Goal: Contribute content: Contribute content

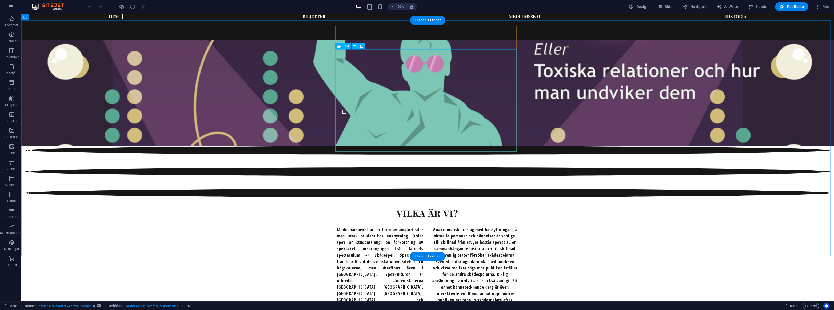
scroll to position [332, 0]
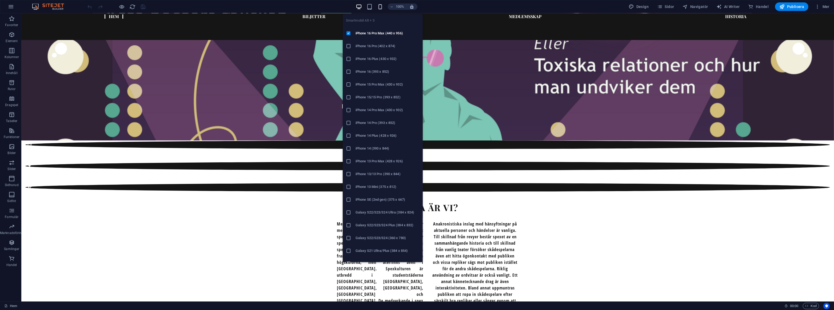
click at [381, 5] on icon "button" at bounding box center [380, 7] width 6 height 6
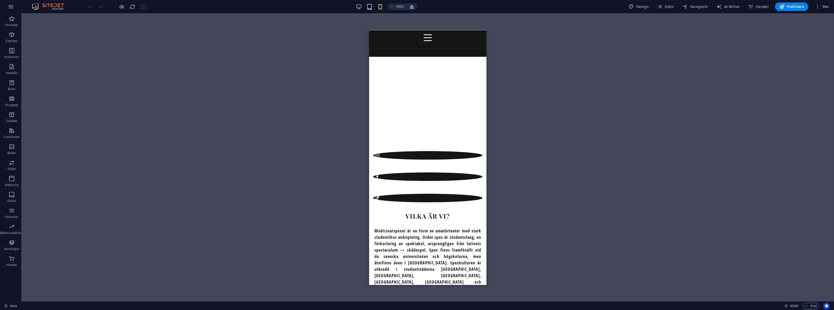
click at [372, 7] on icon "button" at bounding box center [370, 7] width 6 height 6
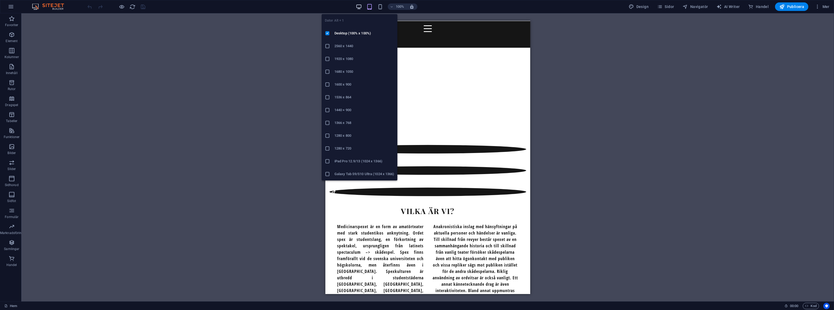
click at [362, 5] on icon "button" at bounding box center [359, 7] width 6 height 6
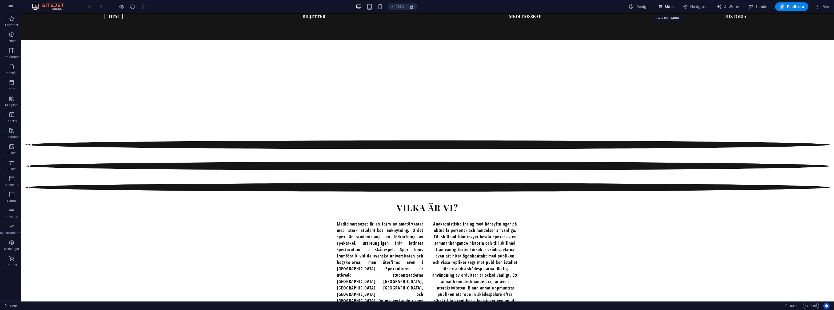
drag, startPoint x: 676, startPoint y: 5, endPoint x: 658, endPoint y: 2, distance: 17.9
click at [674, 5] on span "Sidor" at bounding box center [665, 6] width 17 height 5
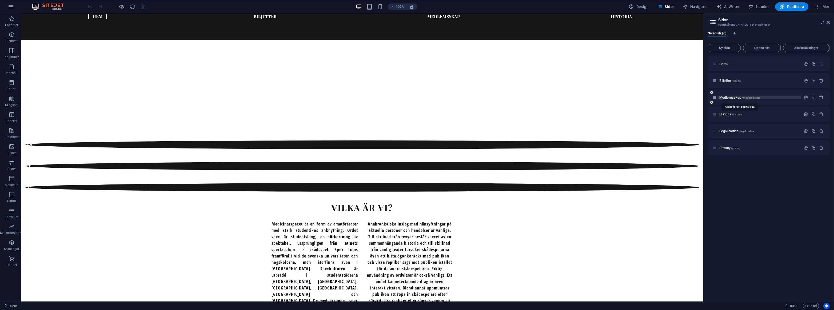
click at [732, 97] on span "Medlemsskap /medlemsskap" at bounding box center [739, 98] width 41 height 4
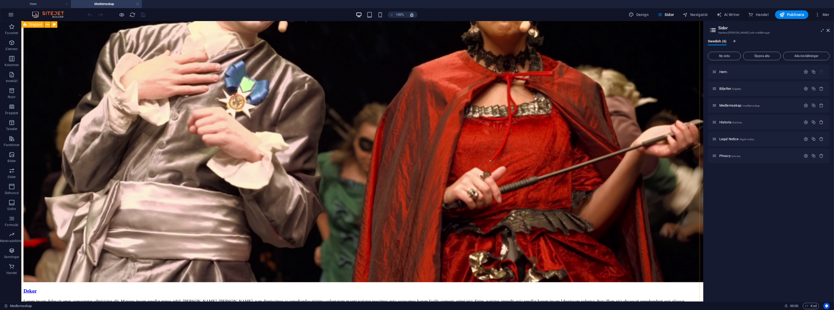
scroll to position [829, 0]
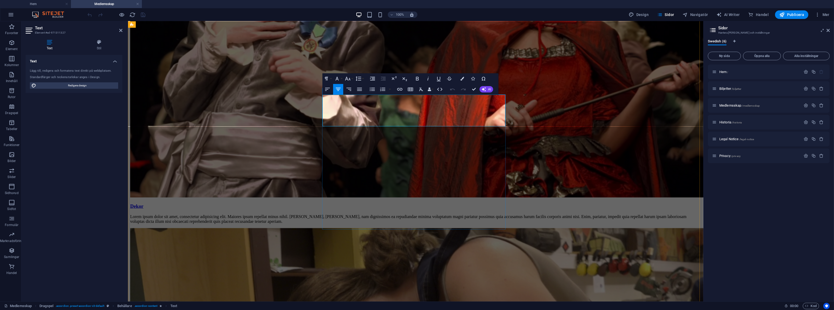
drag, startPoint x: 454, startPoint y: 123, endPoint x: 323, endPoint y: 100, distance: 132.7
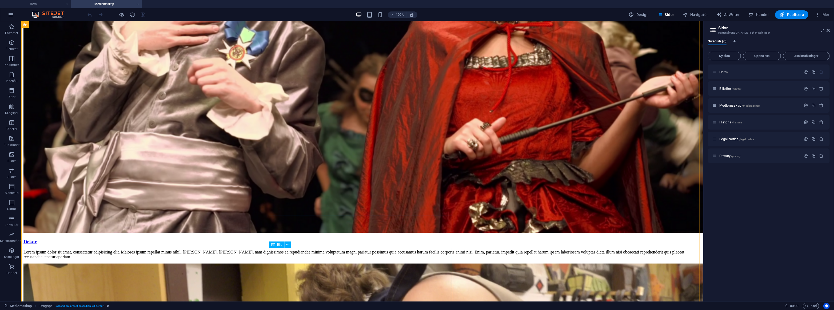
scroll to position [878, 0]
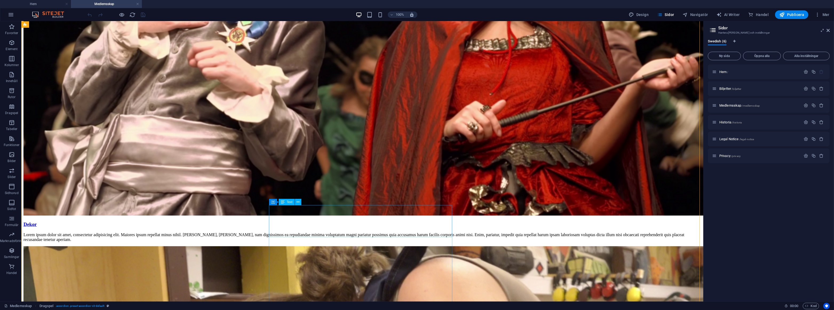
drag, startPoint x: 396, startPoint y: 233, endPoint x: 392, endPoint y: 232, distance: 4.0
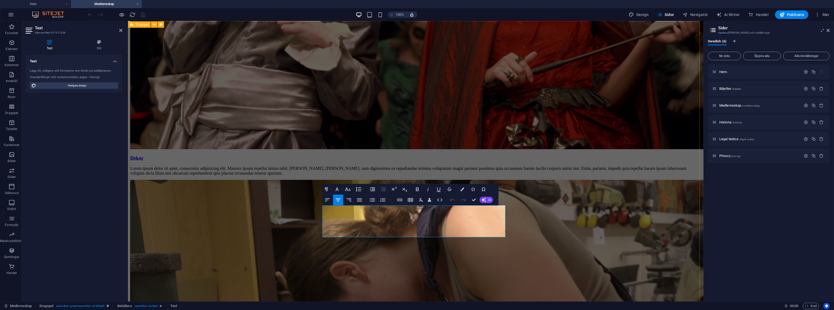
drag, startPoint x: 450, startPoint y: 232, endPoint x: 315, endPoint y: 207, distance: 137.5
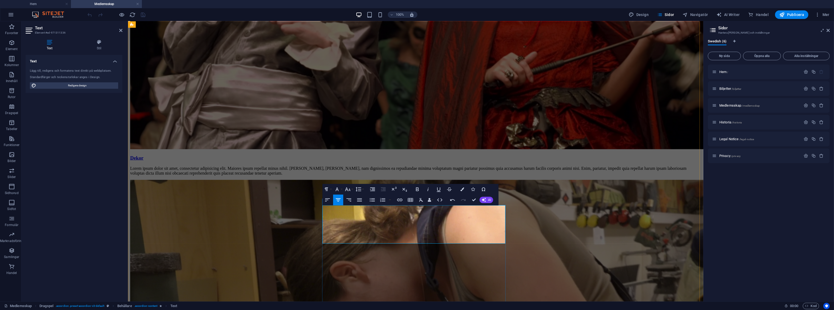
drag, startPoint x: 500, startPoint y: 241, endPoint x: 326, endPoint y: 208, distance: 177.2
copy p "Festgruppen annordnar sittningar, fester och andra roliga event under terminen.…"
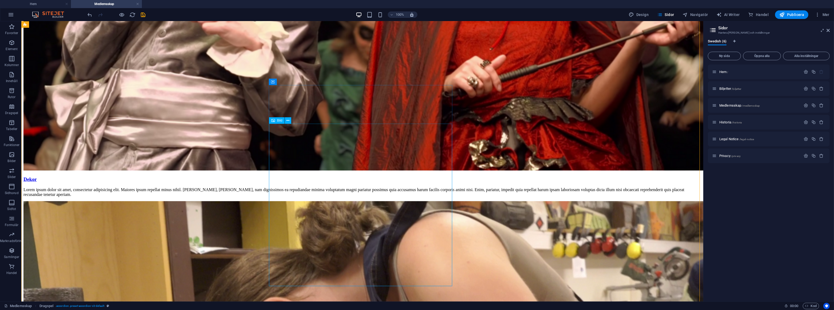
scroll to position [902, 0]
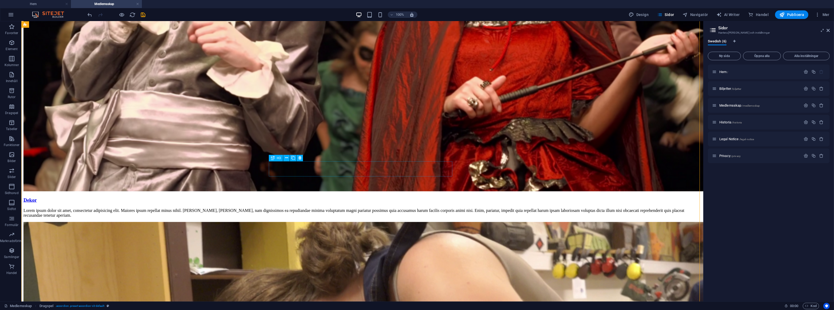
click at [121, 15] on icon "button" at bounding box center [122, 15] width 6 height 6
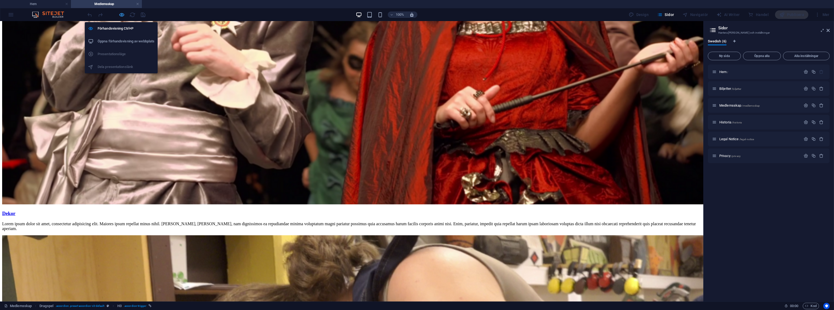
scroll to position [899, 0]
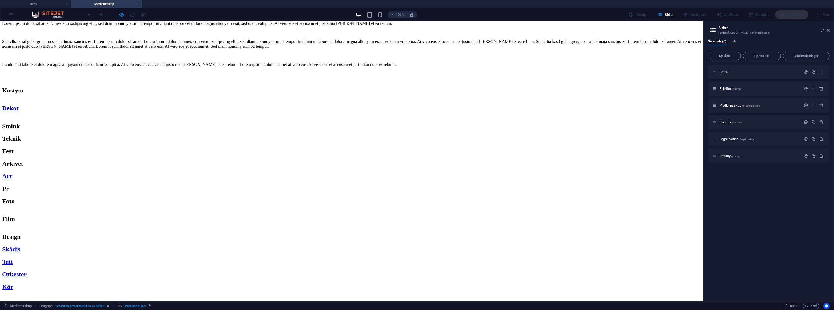
scroll to position [325, 0]
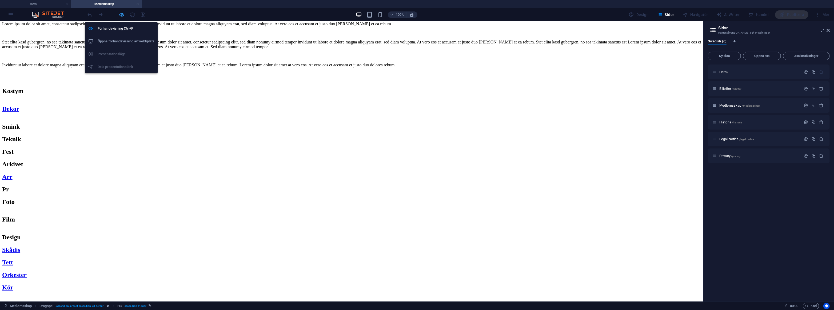
click at [120, 16] on icon "button" at bounding box center [122, 15] width 6 height 6
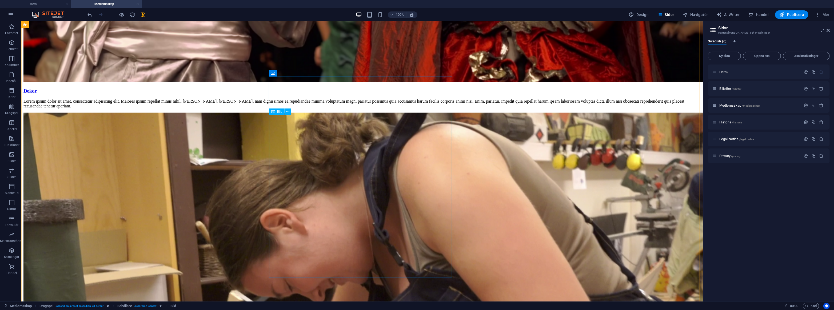
scroll to position [1007, 0]
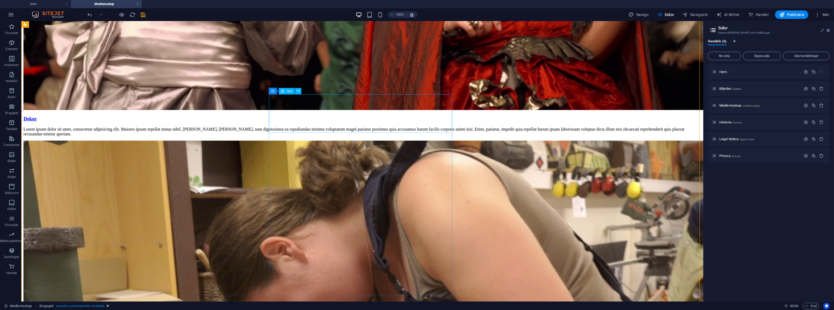
scroll to position [982, 0]
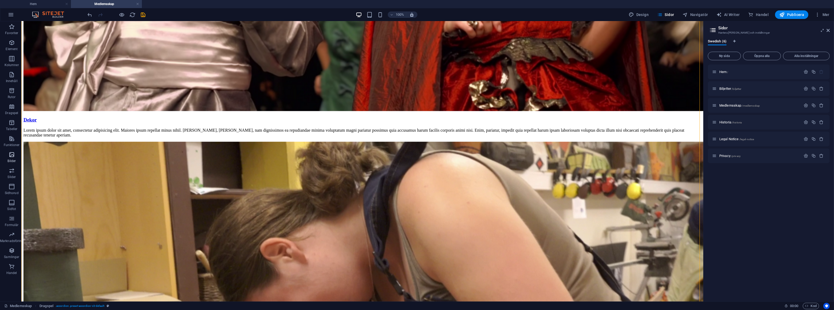
click at [13, 154] on icon "button" at bounding box center [12, 155] width 6 height 6
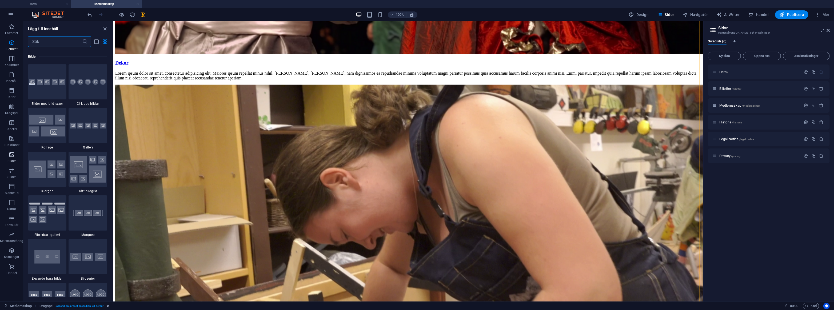
scroll to position [2705, 0]
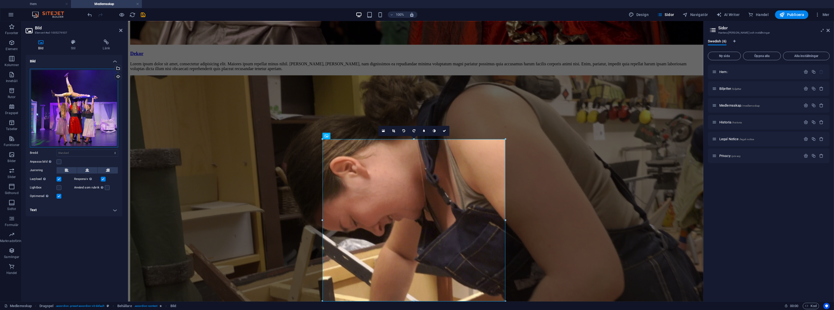
click at [85, 101] on div "Dra filer hit, klicka för att välja filer eller välj filer från Filer eller vår…" at bounding box center [74, 108] width 88 height 79
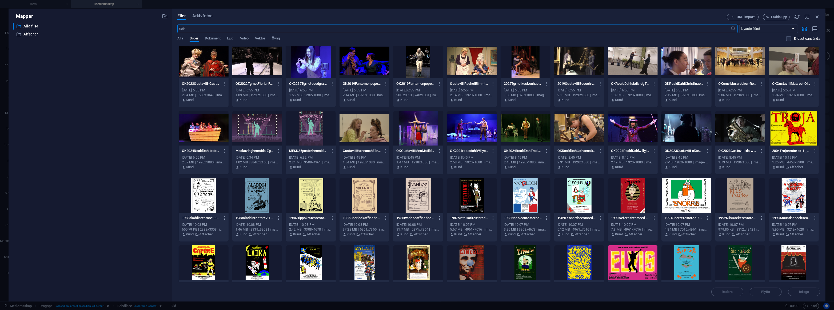
scroll to position [0, 0]
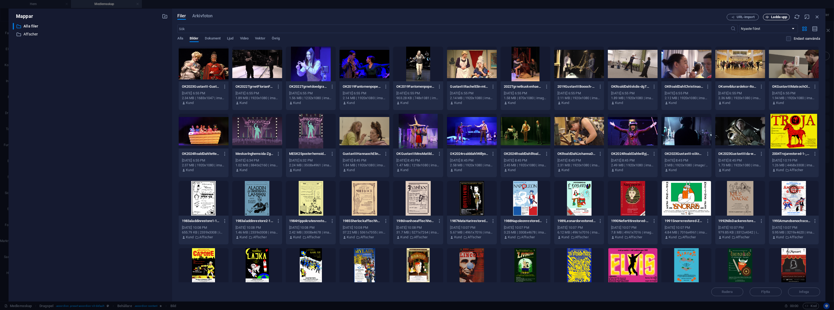
click at [776, 19] on span "Ladda upp" at bounding box center [780, 16] width 16 height 3
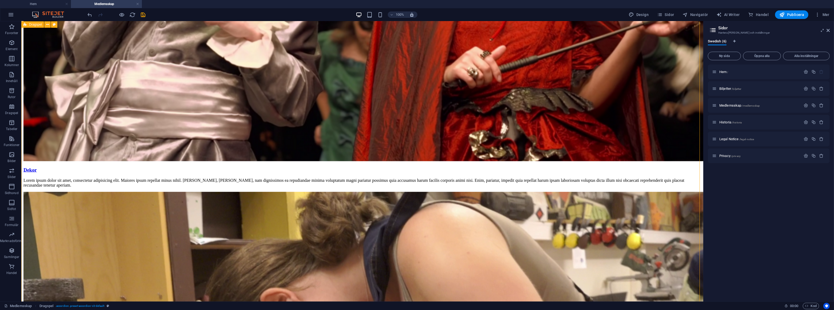
scroll to position [910, 0]
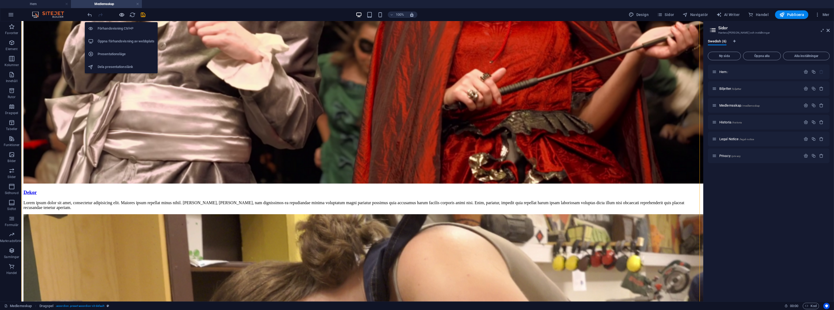
click at [123, 14] on icon "button" at bounding box center [122, 15] width 6 height 6
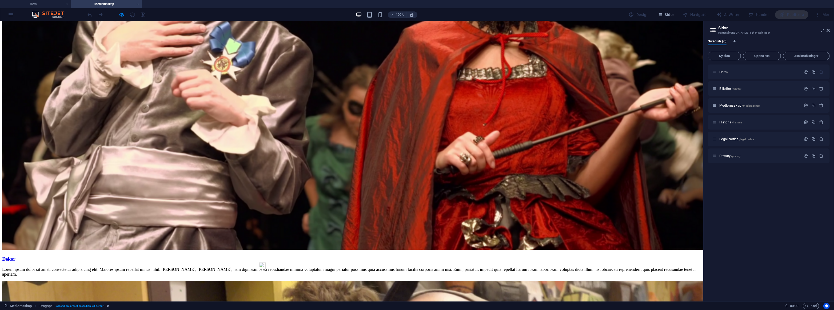
scroll to position [834, 0]
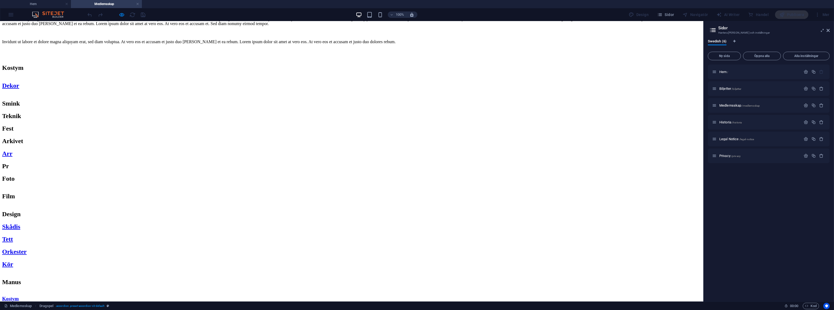
scroll to position [350, 0]
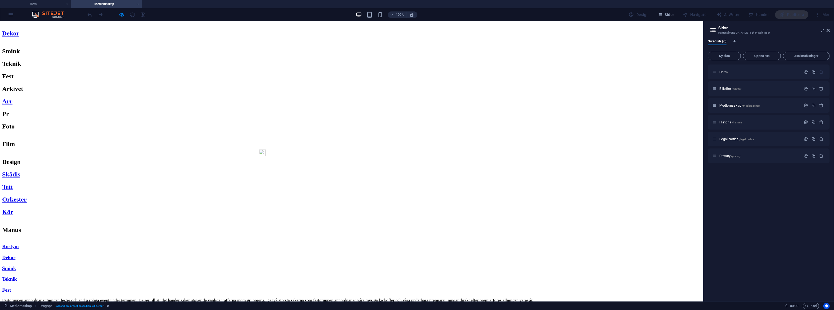
scroll to position [399, 0]
